Goal: Task Accomplishment & Management: Use online tool/utility

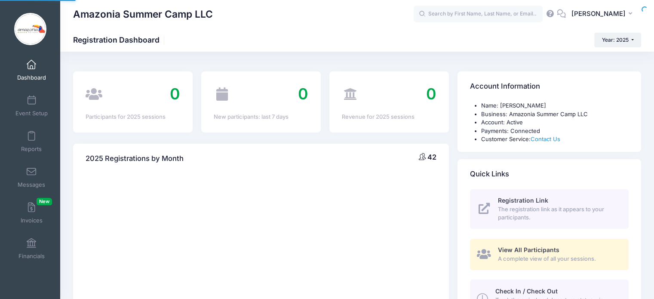
select select
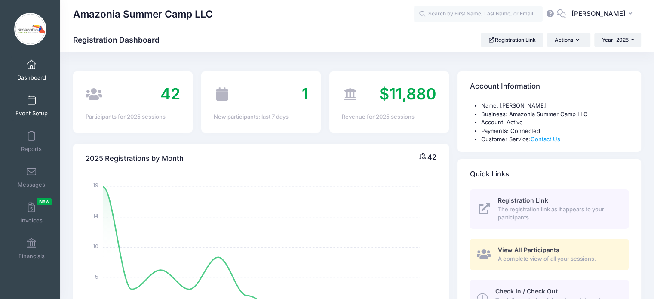
click at [28, 112] on span "Event Setup" at bounding box center [31, 113] width 32 height 7
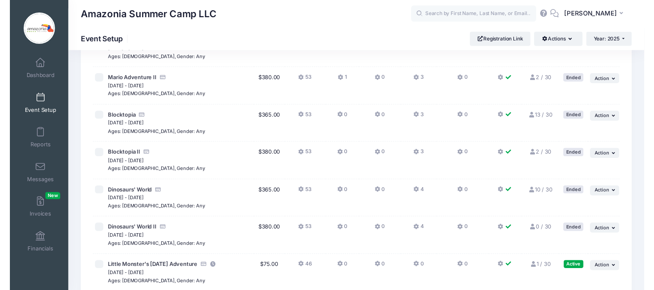
scroll to position [160, 0]
